Goal: Find contact information: Obtain details needed to contact an individual or organization

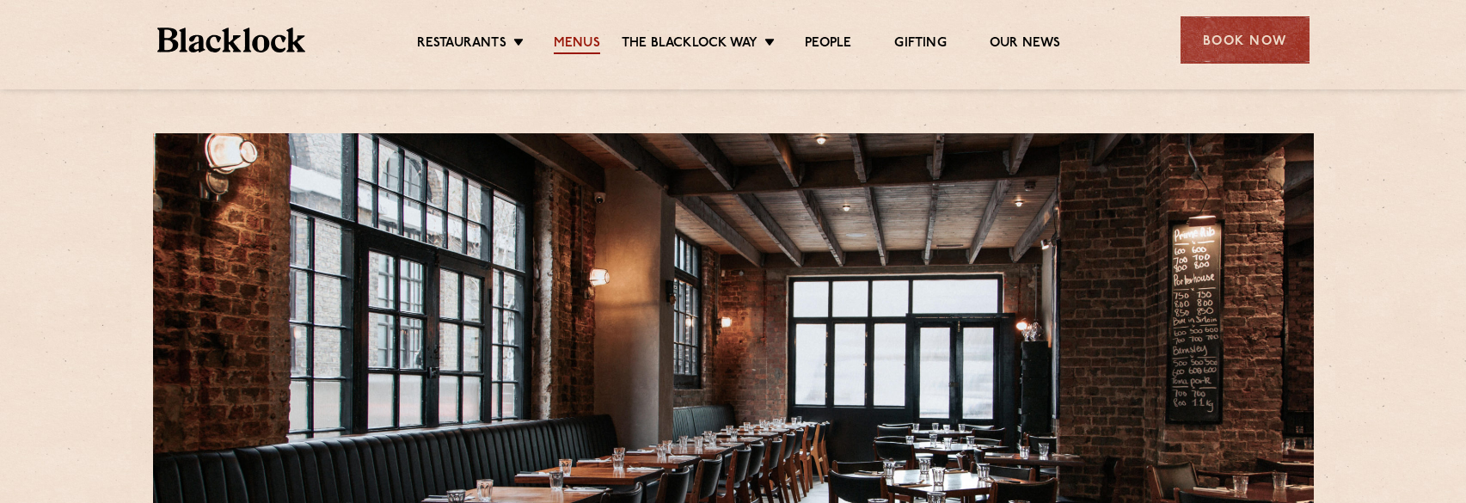
click at [577, 40] on link "Menus" at bounding box center [577, 44] width 46 height 19
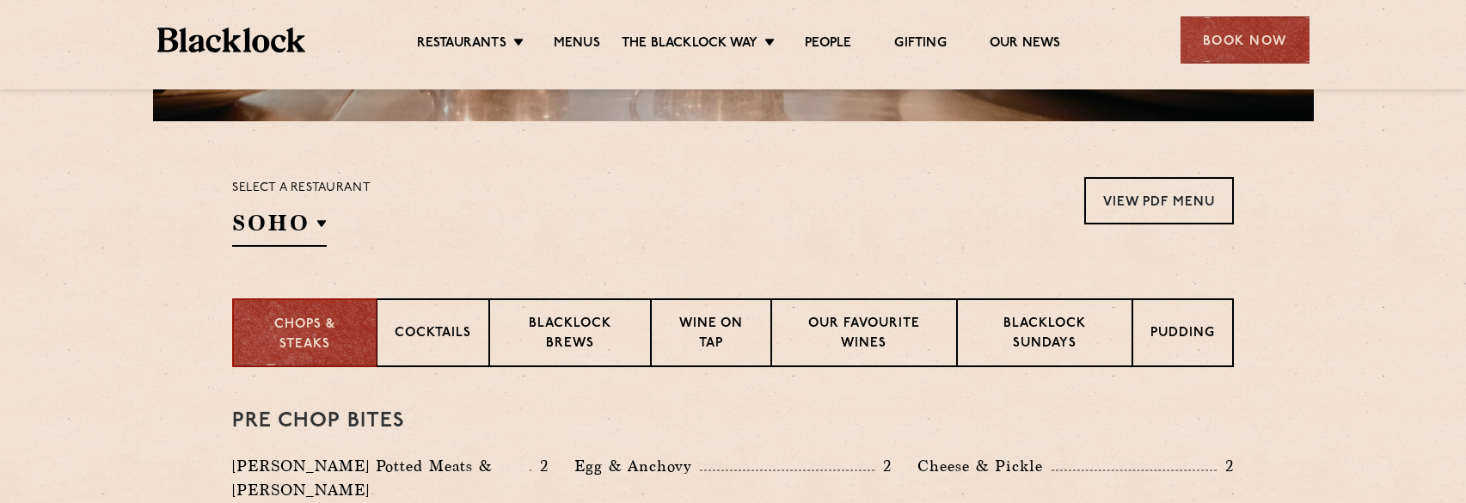
scroll to position [516, 0]
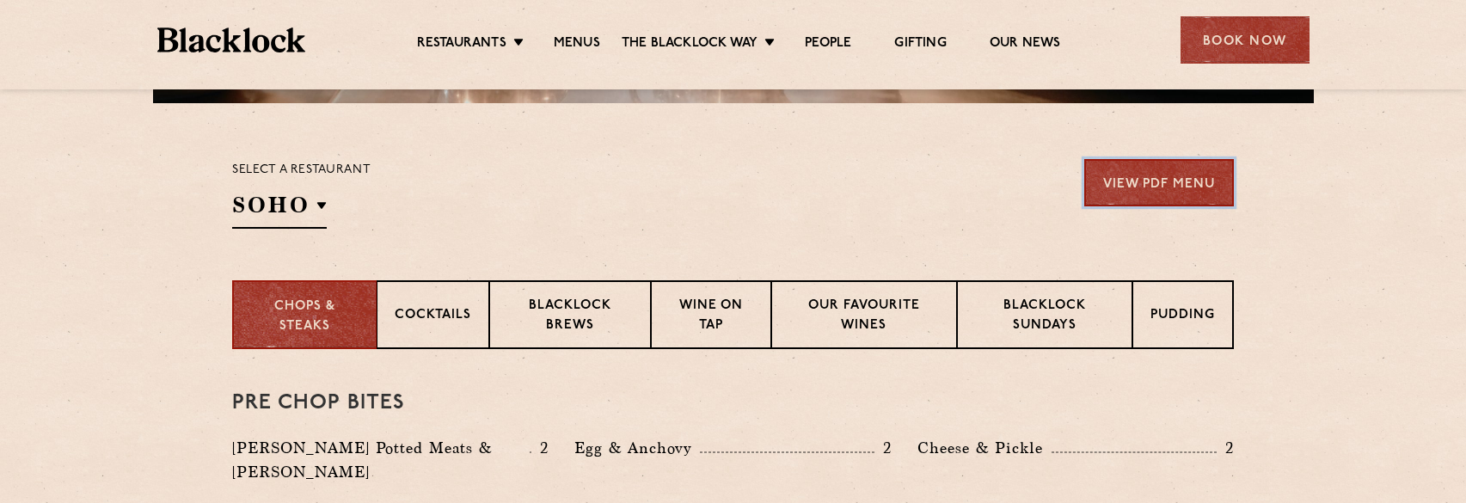
click at [1111, 187] on link "View PDF Menu" at bounding box center [1159, 182] width 150 height 47
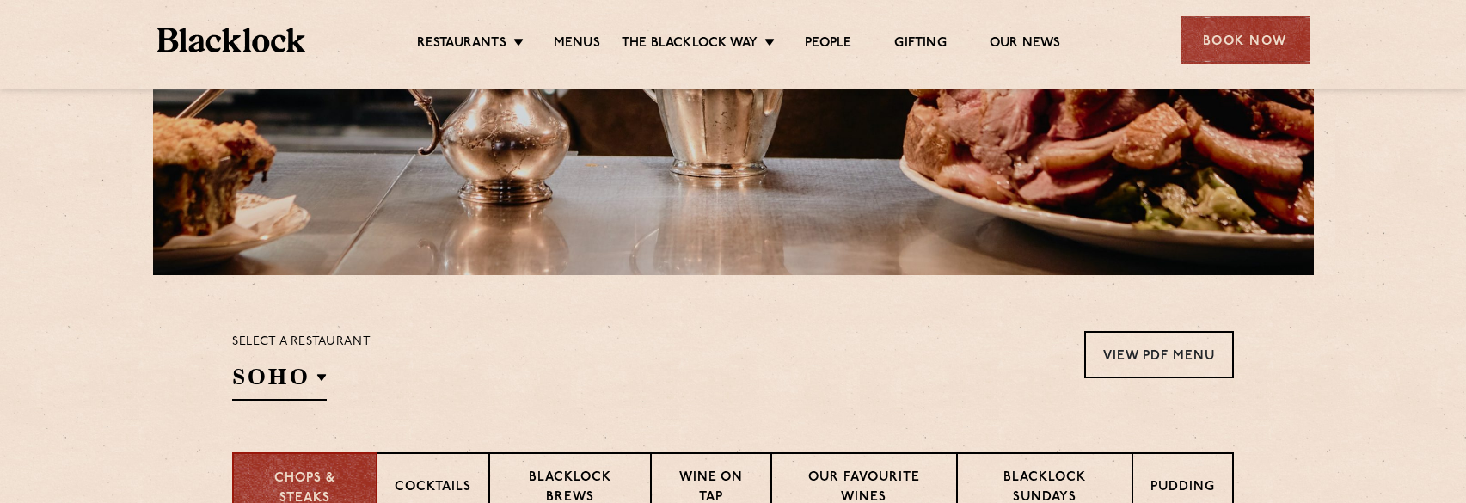
scroll to position [86, 0]
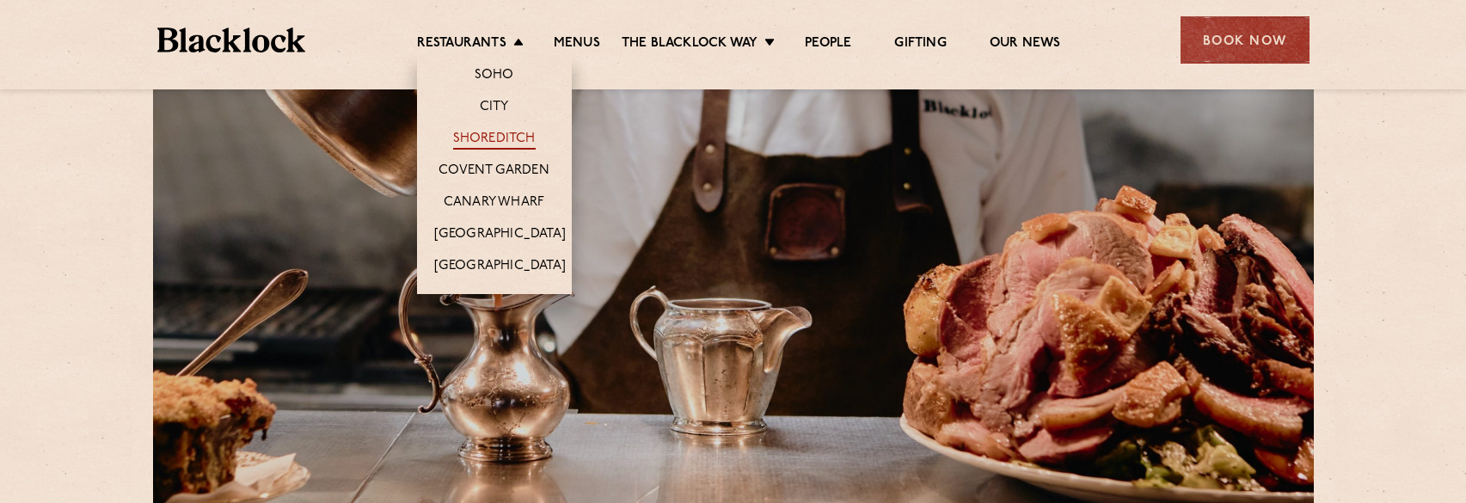
click at [502, 138] on link "Shoreditch" at bounding box center [494, 140] width 83 height 19
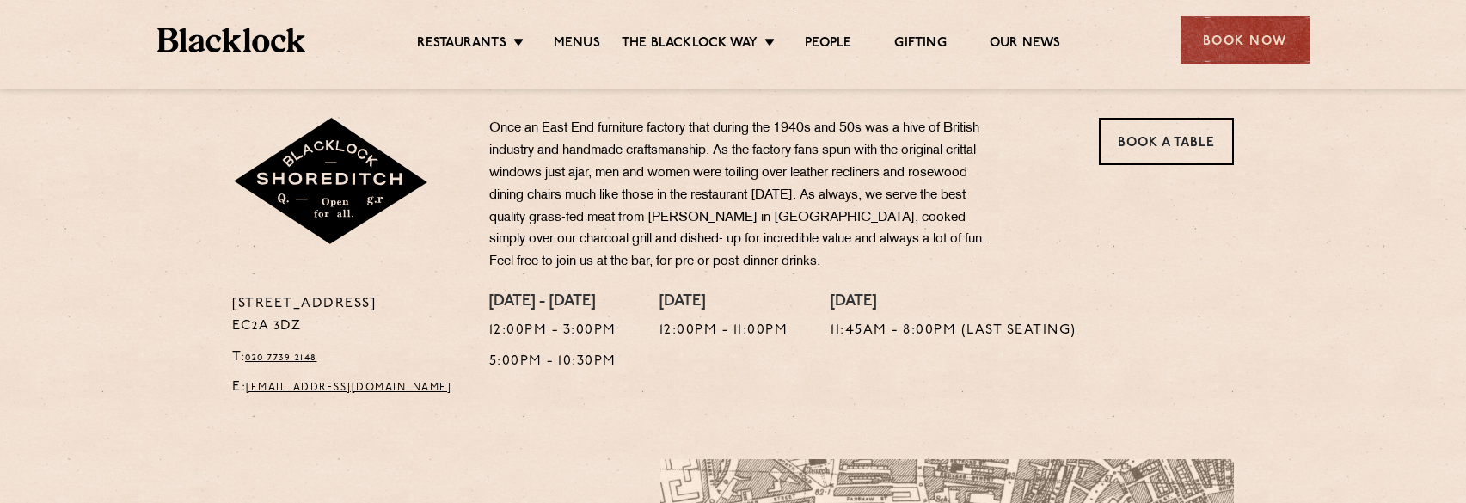
scroll to position [461, 0]
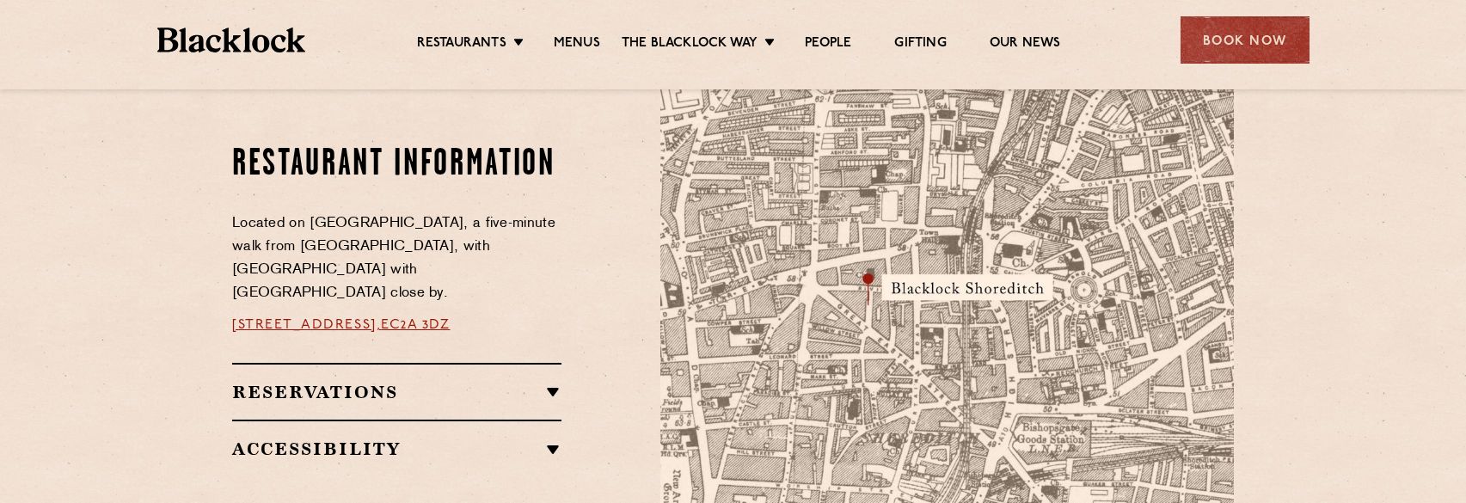
scroll to position [1032, 0]
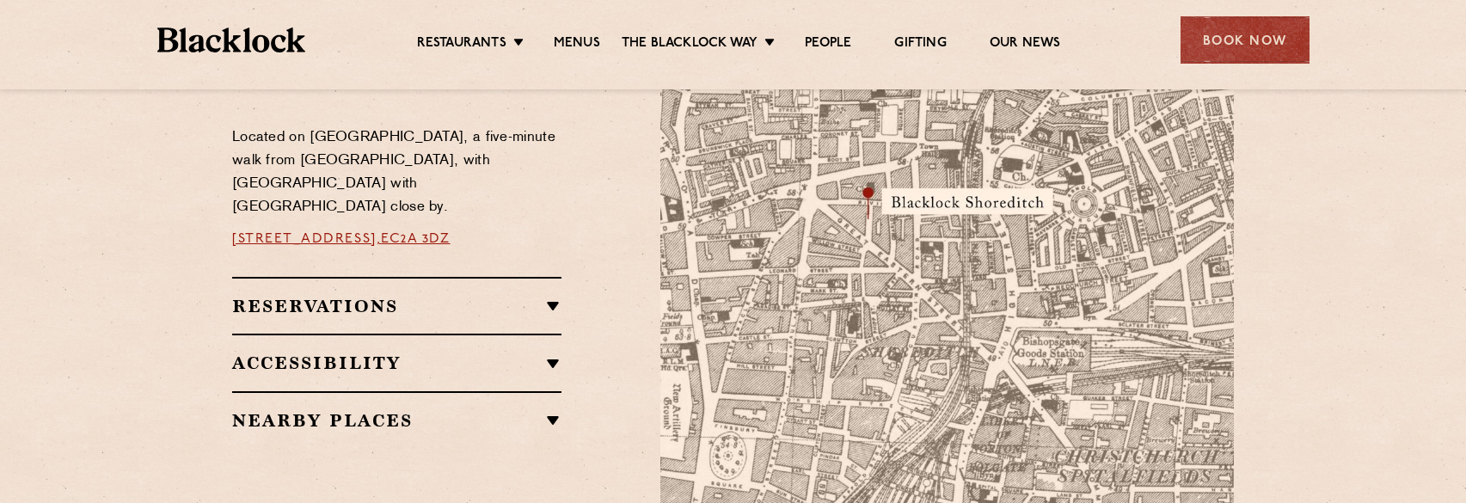
click at [560, 296] on h2 "Reservations" at bounding box center [396, 306] width 329 height 21
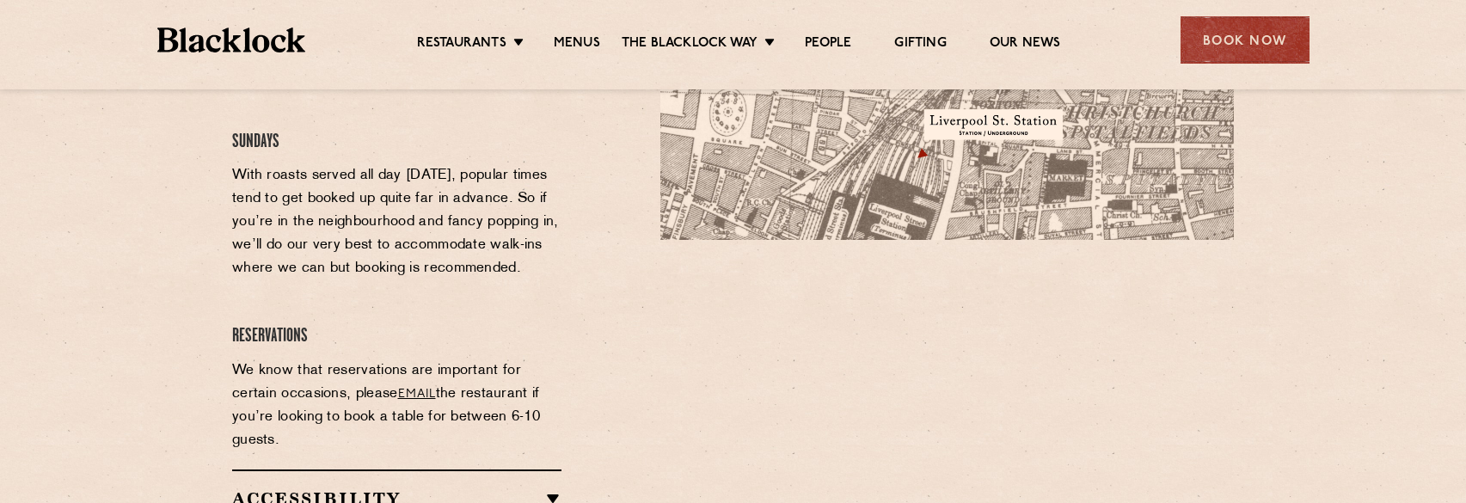
scroll to position [1548, 0]
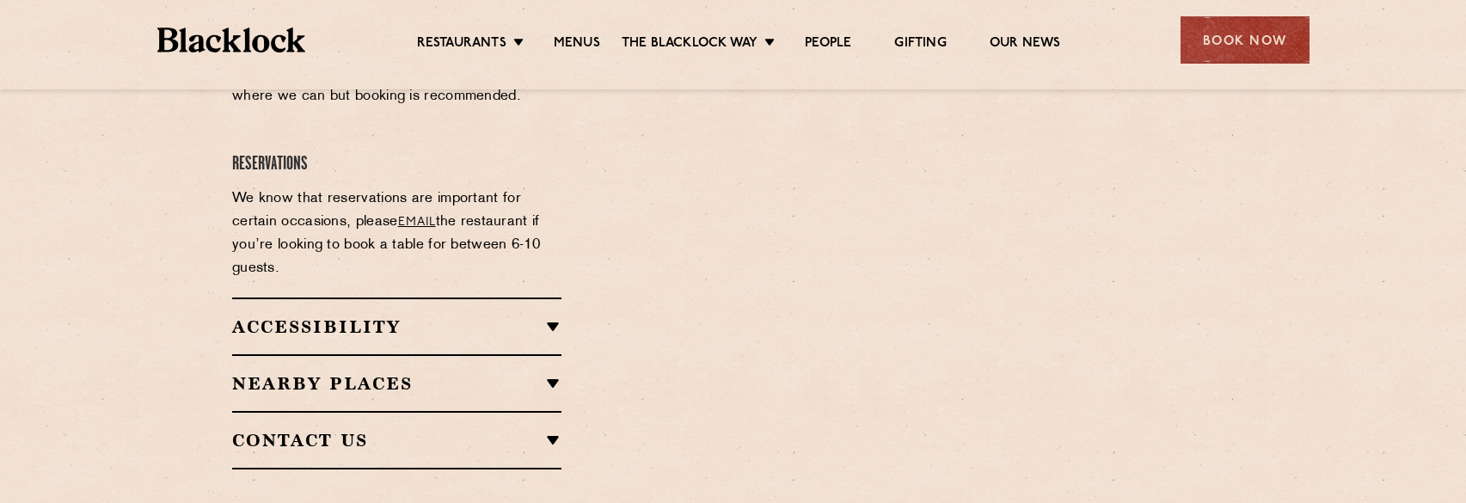
click at [430, 216] on link "email" at bounding box center [417, 222] width 38 height 13
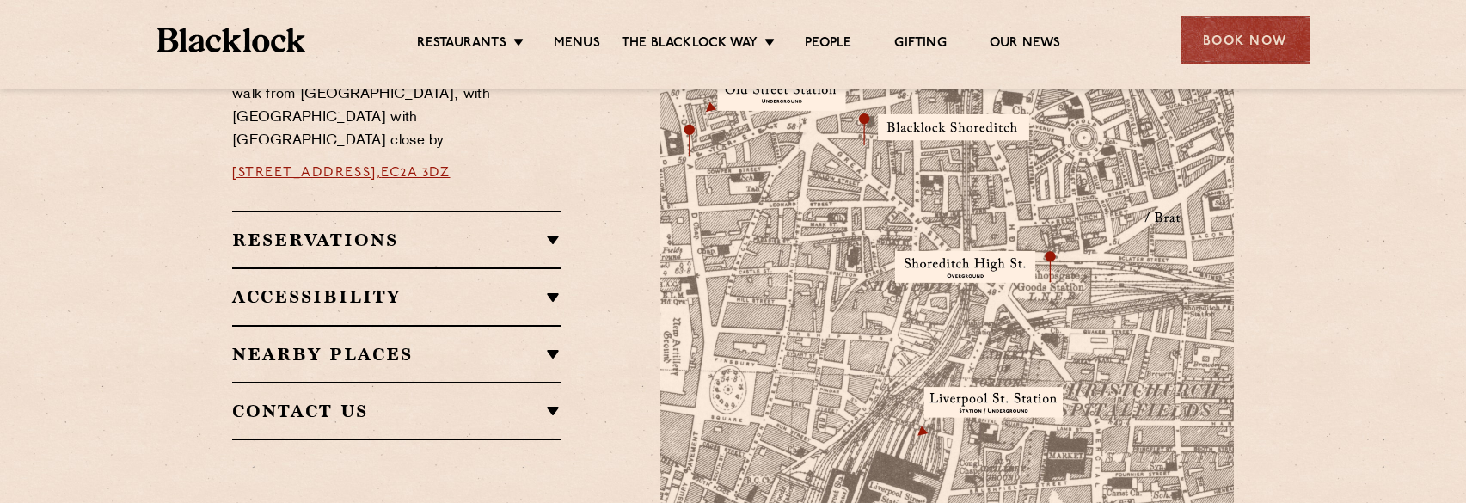
scroll to position [977, 0]
